Goal: Find specific page/section: Find specific page/section

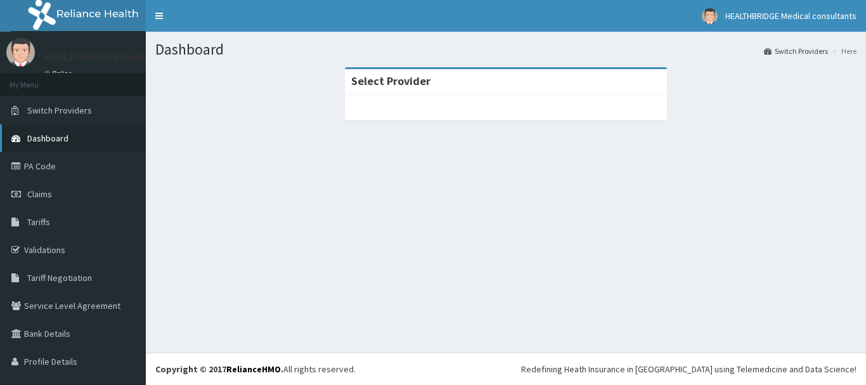
click at [75, 136] on link "Dashboard" at bounding box center [73, 138] width 146 height 28
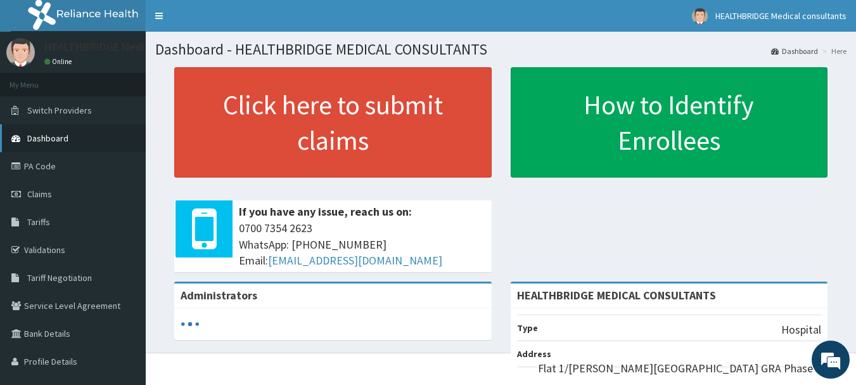
click at [78, 139] on link "Dashboard" at bounding box center [73, 138] width 146 height 28
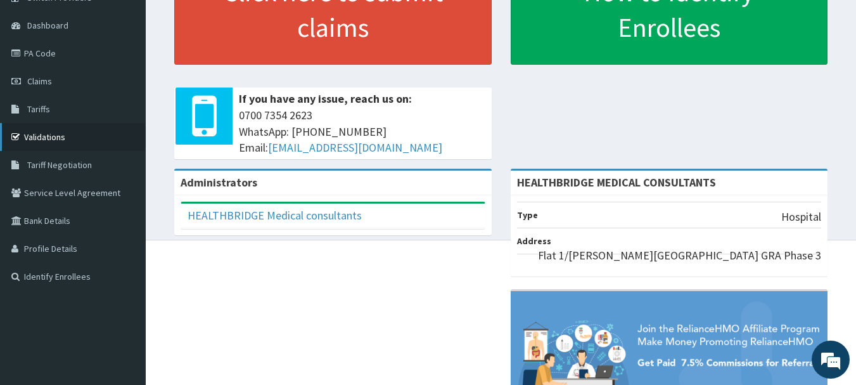
scroll to position [127, 0]
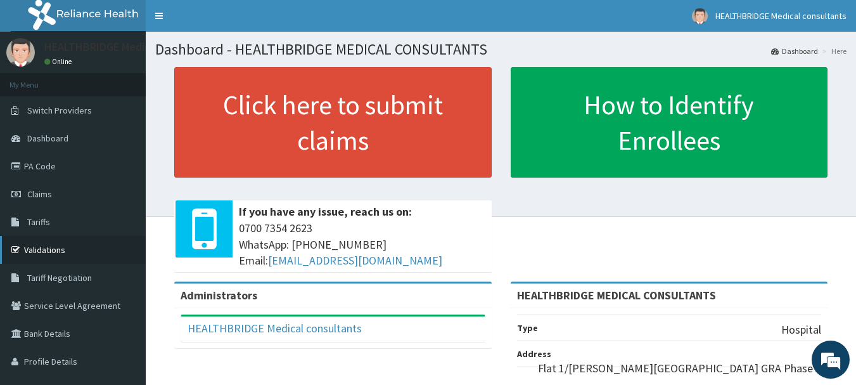
click at [60, 252] on link "Validations" at bounding box center [73, 250] width 146 height 28
